Goal: Task Accomplishment & Management: Manage account settings

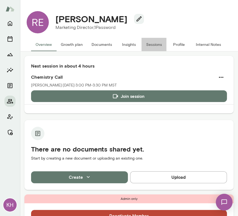
click at [154, 43] on button "Sessions" at bounding box center [154, 44] width 25 height 13
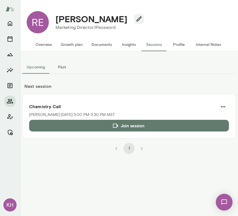
click at [62, 71] on button "Past" at bounding box center [61, 66] width 25 height 13
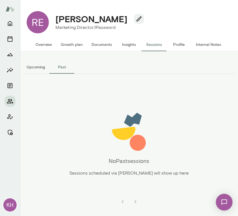
click at [47, 48] on button "Overview" at bounding box center [43, 44] width 25 height 13
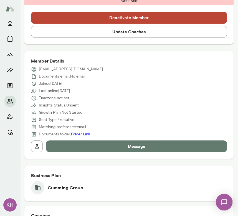
scroll to position [186, 0]
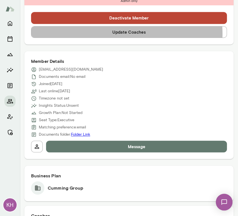
click at [116, 33] on button "Update Coaches" at bounding box center [129, 32] width 196 height 12
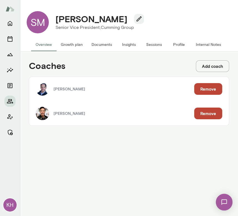
click at [208, 110] on button "Remove" at bounding box center [208, 114] width 28 height 12
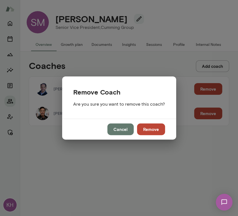
click at [150, 129] on button "Remove" at bounding box center [151, 129] width 28 height 12
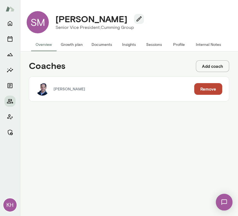
click at [49, 43] on button "Overview" at bounding box center [43, 44] width 25 height 13
click at [71, 46] on button "Growth plan" at bounding box center [71, 44] width 31 height 13
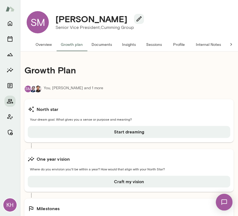
click at [45, 44] on button "Overview" at bounding box center [43, 44] width 25 height 13
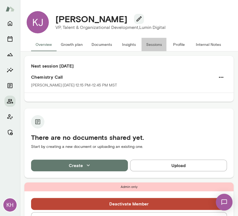
click at [151, 44] on button "Sessions" at bounding box center [154, 44] width 25 height 13
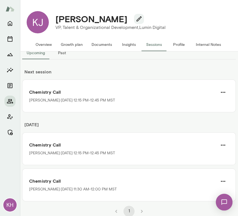
scroll to position [15, 0]
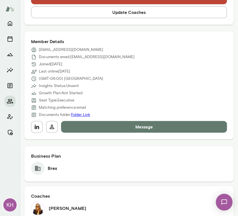
scroll to position [237, 0]
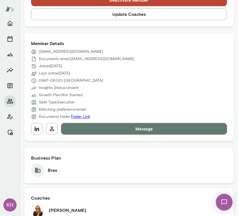
click at [110, 18] on button "Update Coaches" at bounding box center [129, 14] width 196 height 12
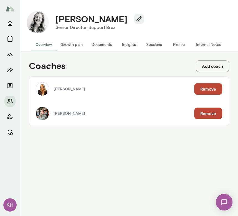
click at [213, 116] on button "Remove" at bounding box center [208, 114] width 28 height 12
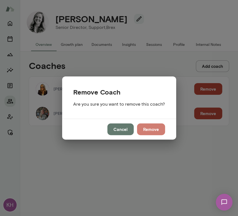
click at [154, 131] on button "Remove" at bounding box center [151, 129] width 28 height 12
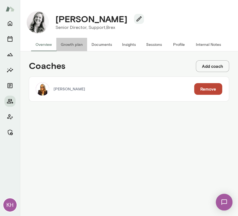
click at [59, 38] on button "Growth plan" at bounding box center [71, 44] width 31 height 13
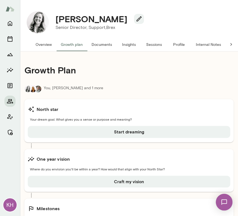
click at [36, 42] on button "Overview" at bounding box center [43, 44] width 25 height 13
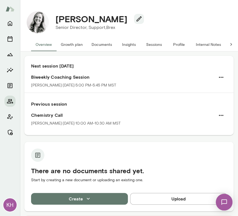
click at [212, 43] on button "Internal Notes" at bounding box center [209, 44] width 34 height 13
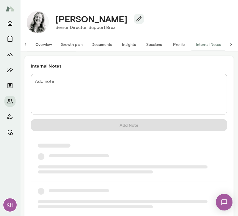
scroll to position [0, 3]
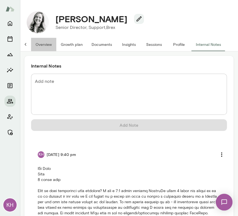
click at [40, 43] on button "Overview" at bounding box center [43, 44] width 25 height 13
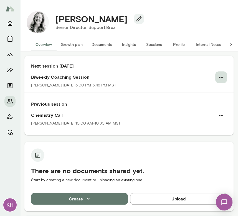
click at [218, 78] on icon "button" at bounding box center [221, 77] width 7 height 7
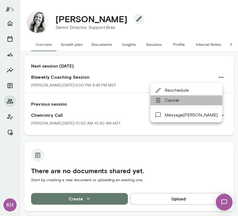
click at [174, 102] on span "Cancel" at bounding box center [191, 100] width 53 height 7
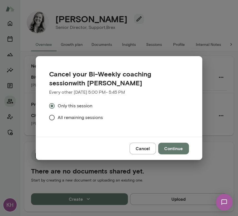
click at [79, 118] on span "All remaining sessions" at bounding box center [80, 117] width 45 height 7
click at [173, 146] on button "Continue" at bounding box center [173, 149] width 31 height 12
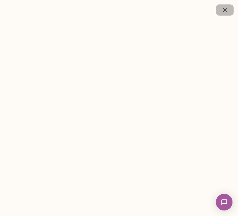
click at [228, 12] on icon "button" at bounding box center [225, 10] width 7 height 7
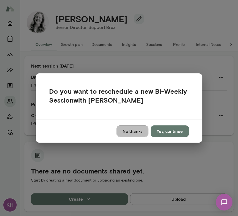
click at [137, 131] on button "No thanks" at bounding box center [133, 131] width 32 height 12
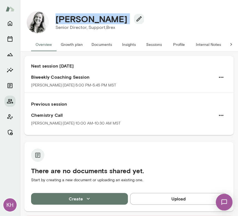
drag, startPoint x: 119, startPoint y: 19, endPoint x: 52, endPoint y: 19, distance: 67.0
click at [52, 19] on div "Anne Gottwalt" at bounding box center [97, 19] width 93 height 11
copy div "Anne Gottwalt"
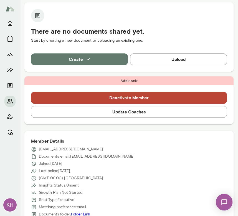
scroll to position [140, 0]
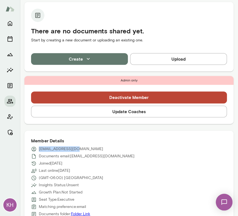
drag, startPoint x: 77, startPoint y: 149, endPoint x: 35, endPoint y: 148, distance: 42.0
click at [35, 148] on div "agottwalt@brex.com" at bounding box center [129, 149] width 196 height 6
copy p "agottwalt@brex.com"
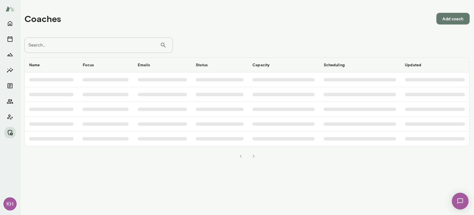
click at [74, 44] on input "Search..." at bounding box center [92, 45] width 136 height 16
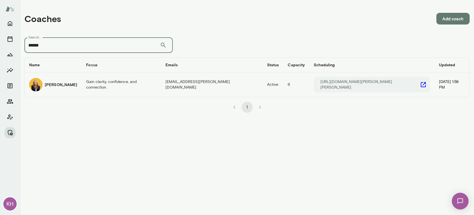
type input "******"
click at [46, 82] on h6 "[PERSON_NAME]" at bounding box center [61, 85] width 33 height 6
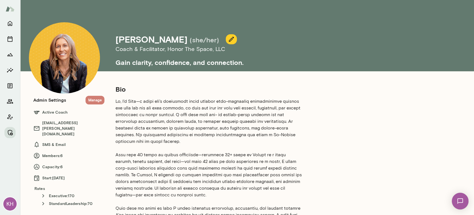
click at [97, 99] on button "Manage" at bounding box center [95, 100] width 19 height 9
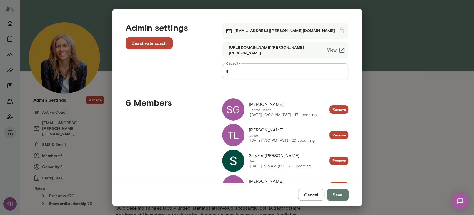
click at [307, 195] on button "Cancel" at bounding box center [311, 194] width 26 height 12
